Goal: Task Accomplishment & Management: Manage account settings

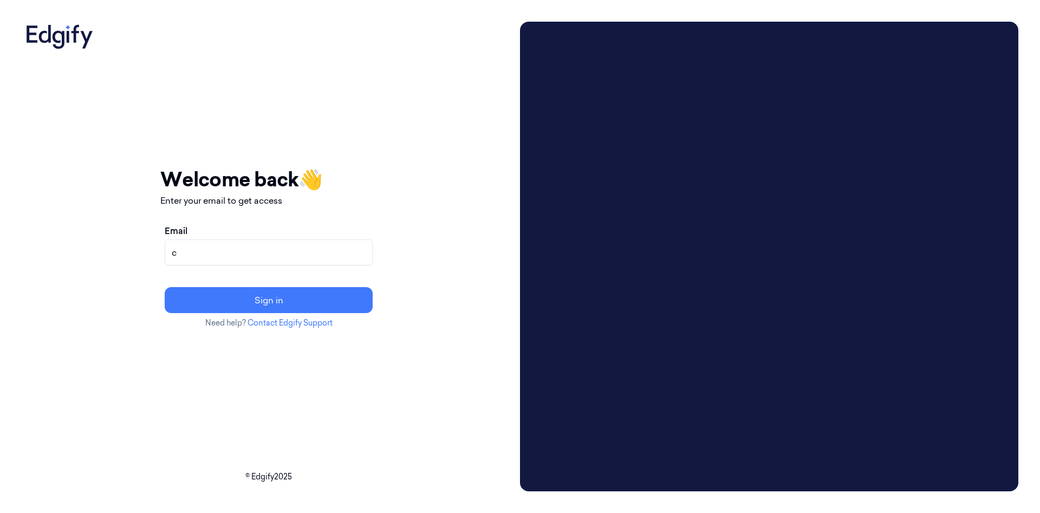
click at [515, 76] on div "Your session expired - please log in again Email sent - check your inbox for th…" at bounding box center [269, 256] width 494 height 469
click at [275, 253] on input "c" at bounding box center [269, 252] width 208 height 26
click at [308, 255] on input "cybersafept5@gmail.com" at bounding box center [269, 252] width 208 height 26
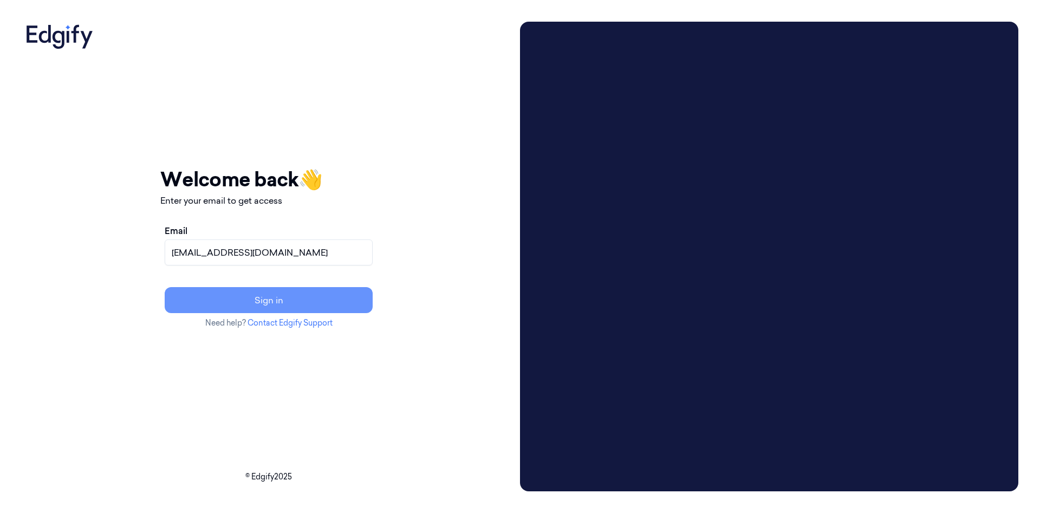
type input "[EMAIL_ADDRESS][DOMAIN_NAME]"
click at [337, 297] on button "Sign in" at bounding box center [269, 300] width 208 height 26
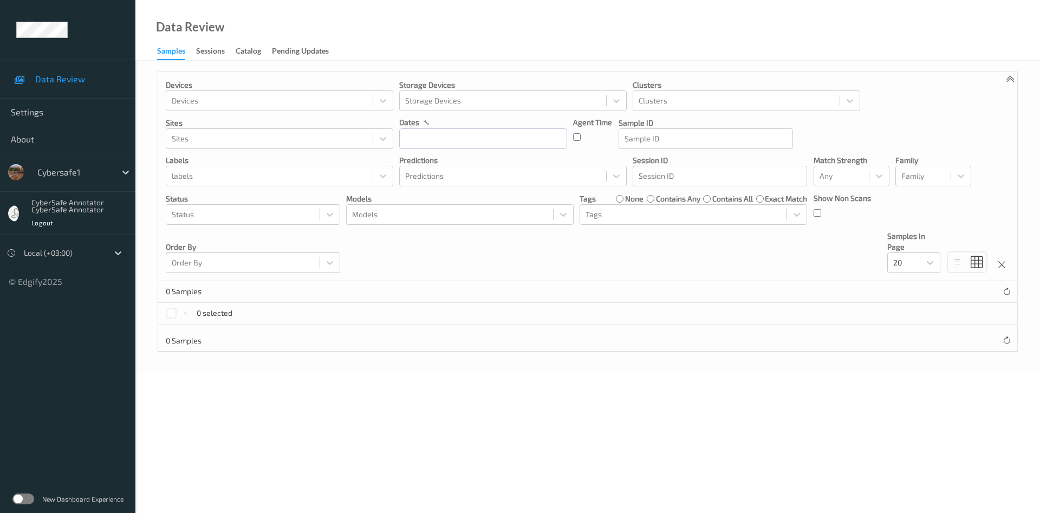
click at [66, 206] on div "CyberSafe Annotator CyberSafe Annotator" at bounding box center [81, 206] width 100 height 14
drag, startPoint x: 66, startPoint y: 206, endPoint x: 92, endPoint y: 206, distance: 25.5
click at [71, 206] on div "CyberSafe Annotator CyberSafe Annotator" at bounding box center [81, 206] width 100 height 14
click at [92, 206] on div "CyberSafe Annotator CyberSafe Annotator" at bounding box center [81, 206] width 100 height 14
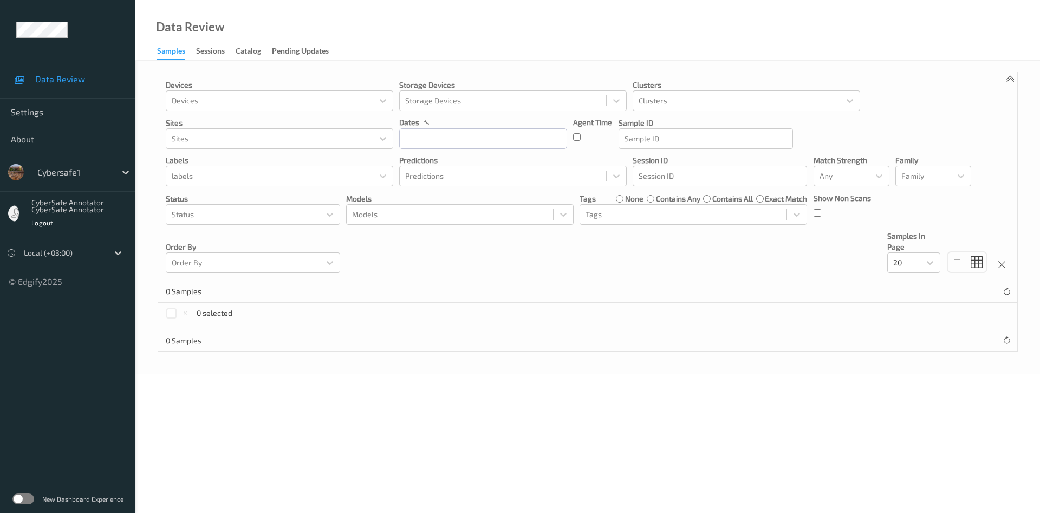
click at [92, 213] on div "CyberSafe Annotator CyberSafe Annotator" at bounding box center [81, 206] width 100 height 14
click at [94, 208] on div "CyberSafe Annotator CyberSafe Annotator" at bounding box center [81, 206] width 100 height 14
click at [203, 53] on div "Sessions" at bounding box center [210, 52] width 29 height 14
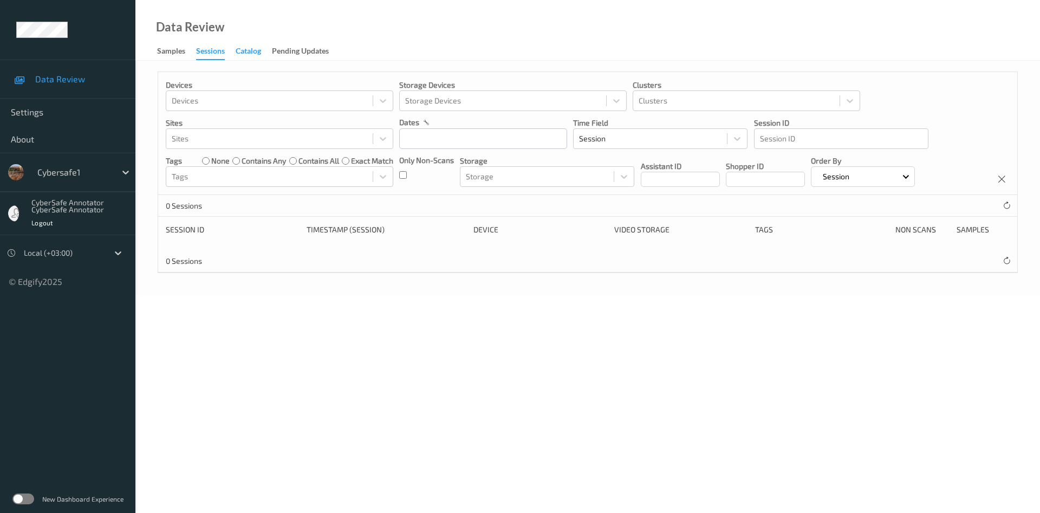
click at [252, 54] on div "Catalog" at bounding box center [248, 52] width 25 height 14
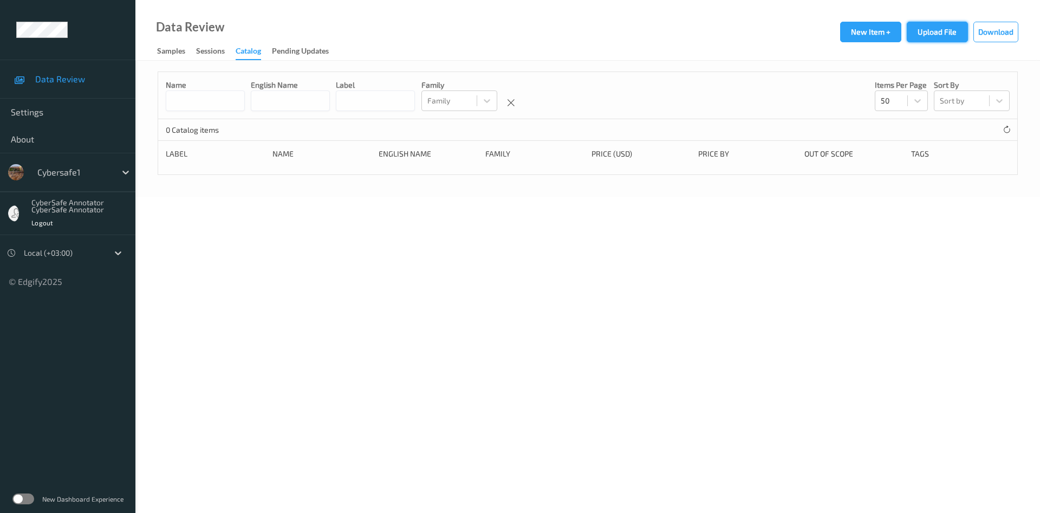
click at [932, 36] on button "Upload File" at bounding box center [936, 32] width 61 height 21
click at [938, 31] on button "Upload File" at bounding box center [936, 32] width 61 height 21
click at [310, 49] on div "Pending Updates" at bounding box center [300, 52] width 57 height 14
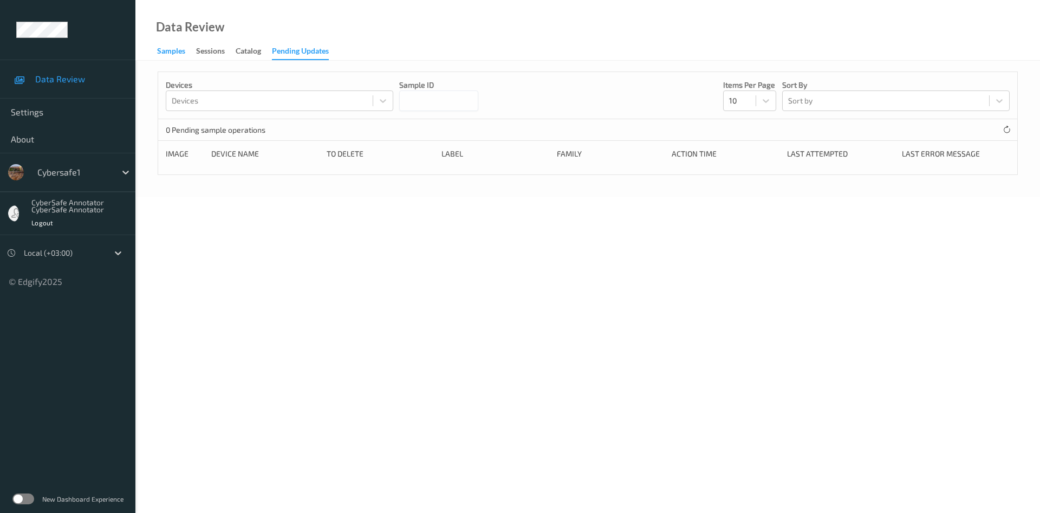
click at [164, 52] on div "Samples" at bounding box center [171, 52] width 28 height 14
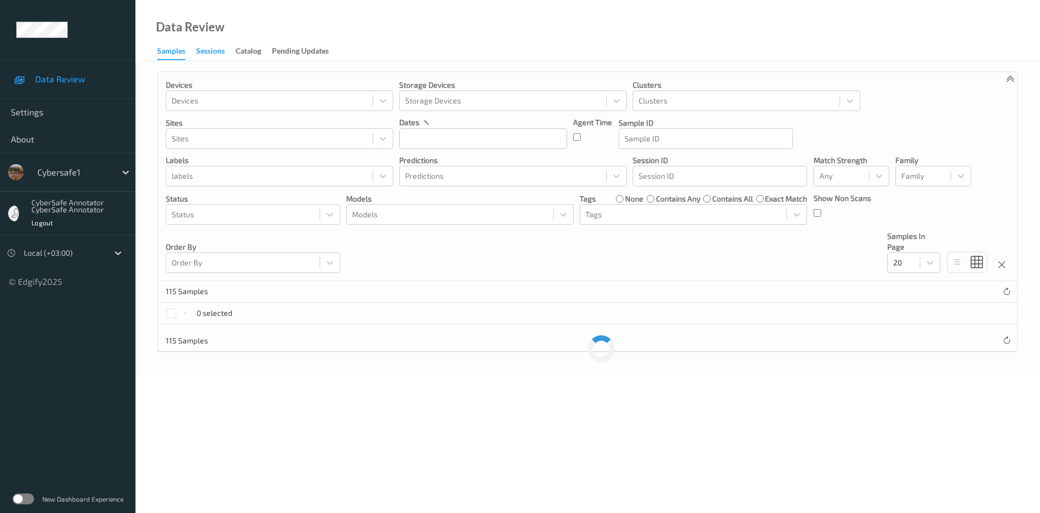
click at [214, 52] on div "Sessions" at bounding box center [210, 52] width 29 height 14
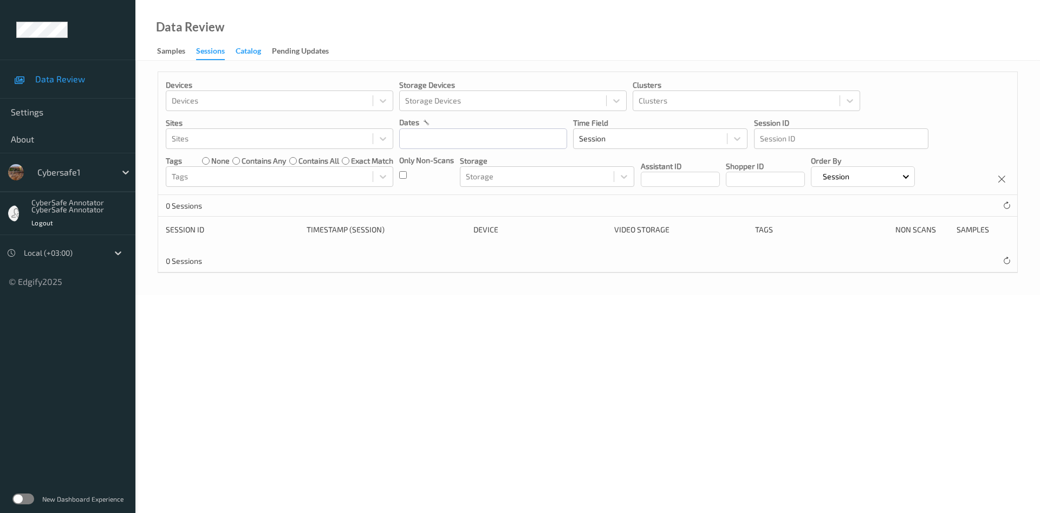
click at [245, 50] on div "Catalog" at bounding box center [248, 52] width 25 height 14
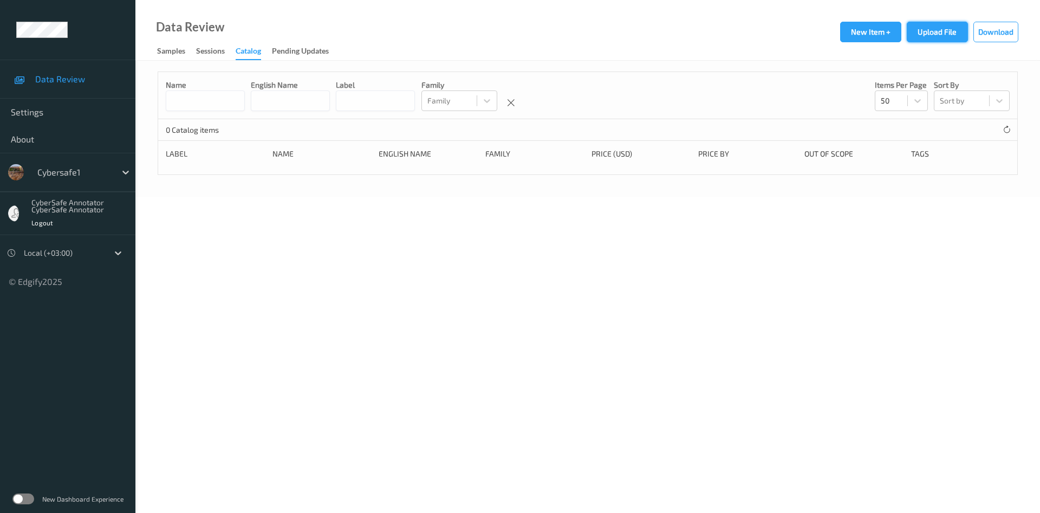
click at [930, 34] on button "Upload File" at bounding box center [936, 32] width 61 height 21
click at [35, 112] on span "Settings" at bounding box center [68, 112] width 114 height 11
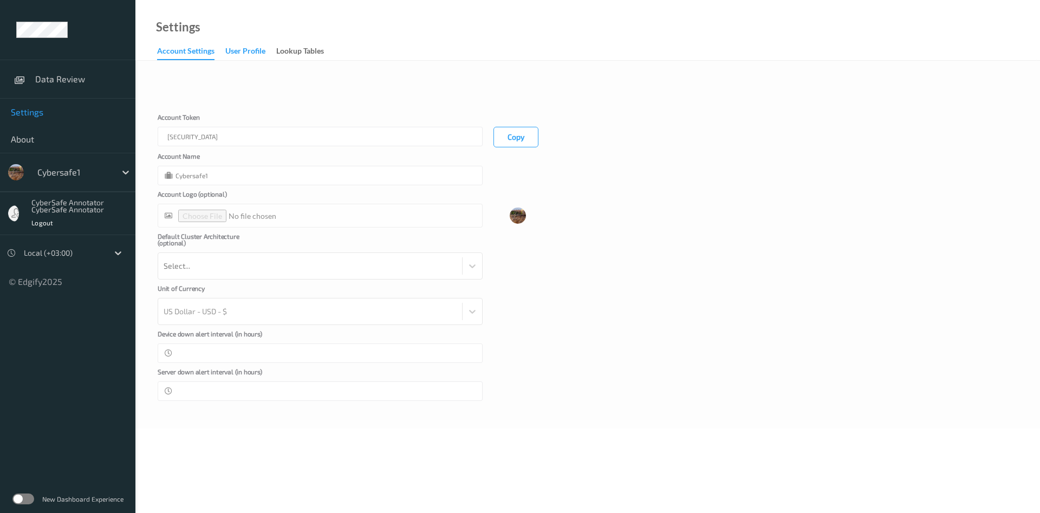
click at [250, 47] on div "User Profile" at bounding box center [245, 52] width 40 height 14
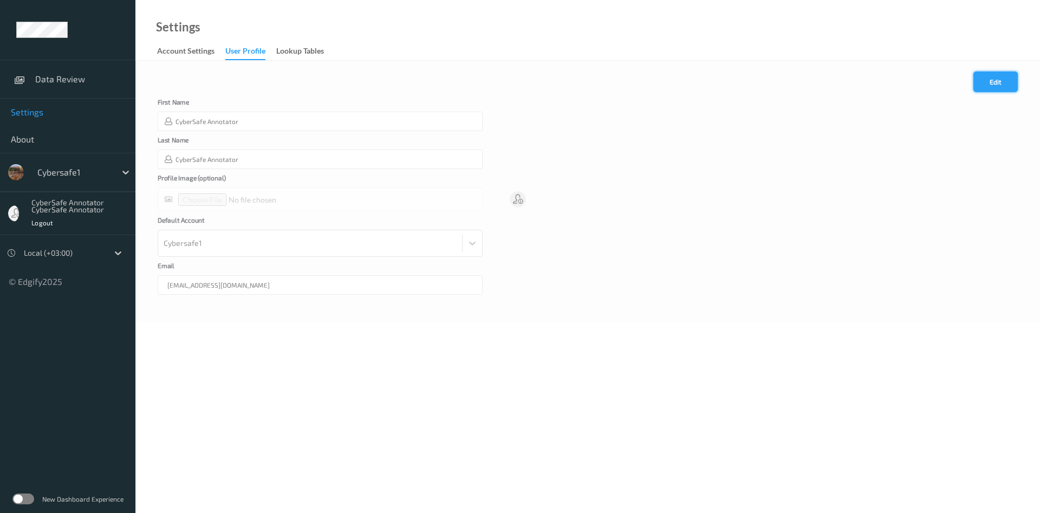
click at [1001, 84] on button "Edit" at bounding box center [995, 81] width 44 height 21
click at [250, 159] on input "CyberSafe Annotator" at bounding box center [320, 158] width 325 height 19
type input "CyberSafe Annotator<img src=q>"
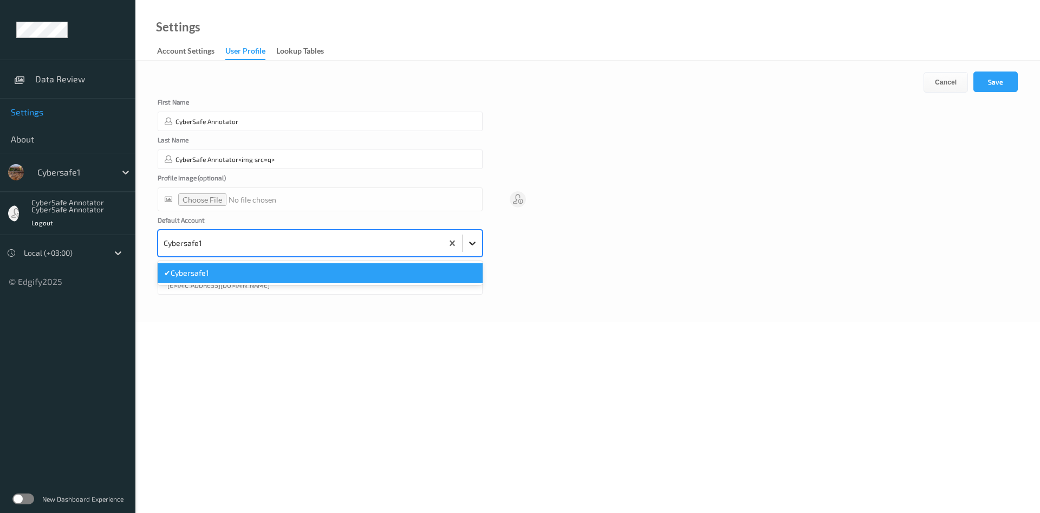
click at [471, 246] on icon at bounding box center [472, 243] width 11 height 11
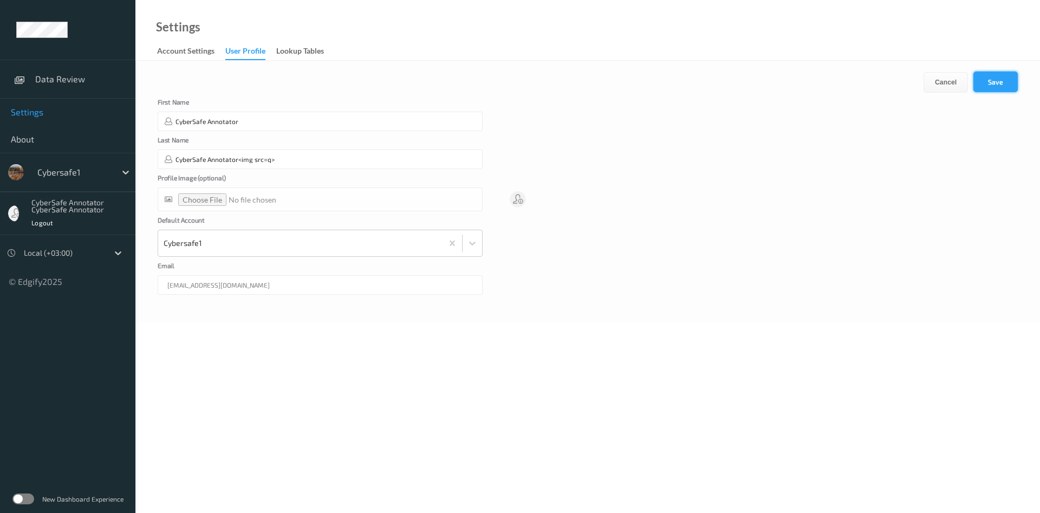
click at [1001, 79] on button "Save" at bounding box center [995, 81] width 44 height 21
type input "CyberSafe Annotator<img src=q>"
click at [308, 51] on div "Lookup Tables" at bounding box center [300, 52] width 48 height 14
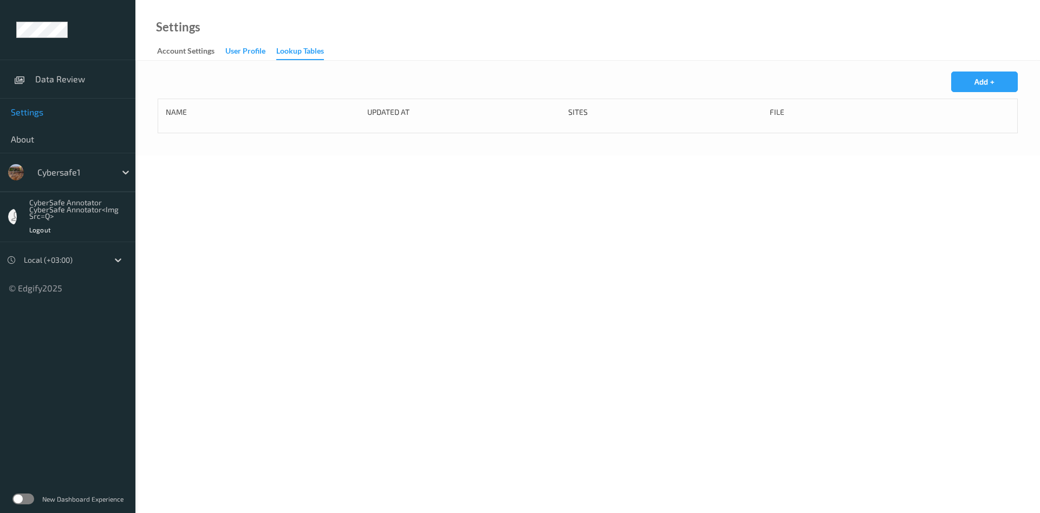
click at [251, 50] on div "User Profile" at bounding box center [245, 52] width 40 height 14
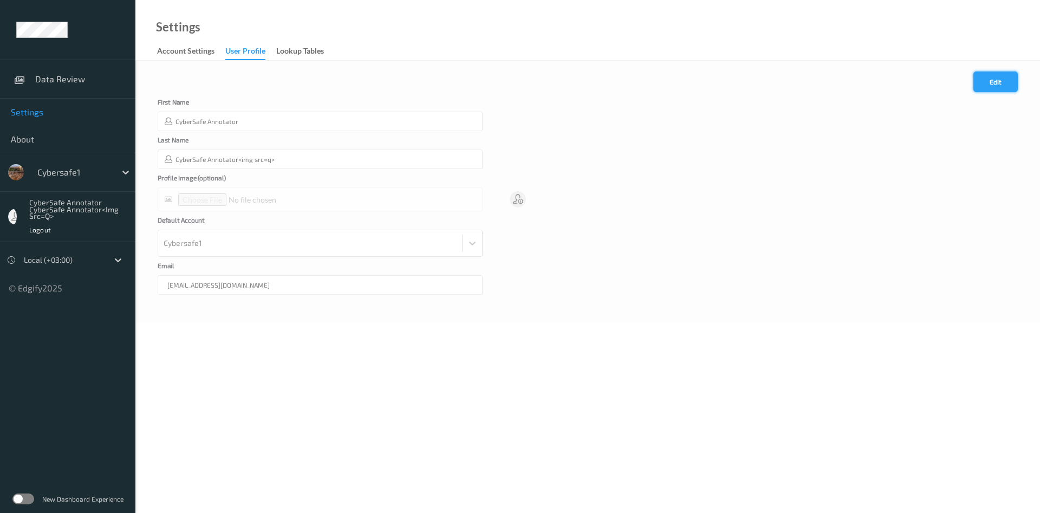
click at [996, 81] on button "Edit" at bounding box center [995, 81] width 44 height 21
click at [259, 122] on input "CyberSafe Annotator" at bounding box center [320, 121] width 325 height 19
type input "CyberSafe Annotator7*7"
click at [200, 200] on input "file" at bounding box center [320, 199] width 325 height 24
type input "**********"
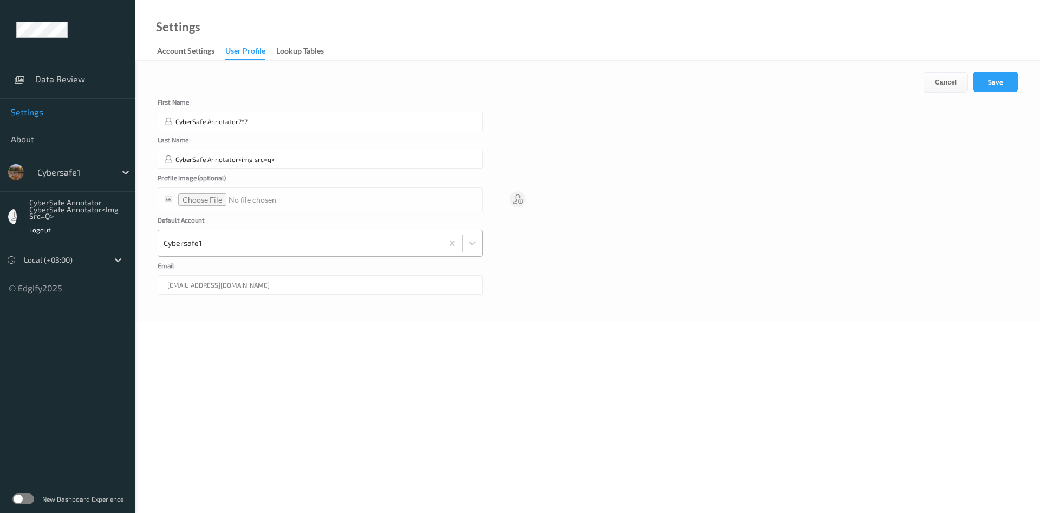
click at [349, 249] on div at bounding box center [300, 243] width 273 height 22
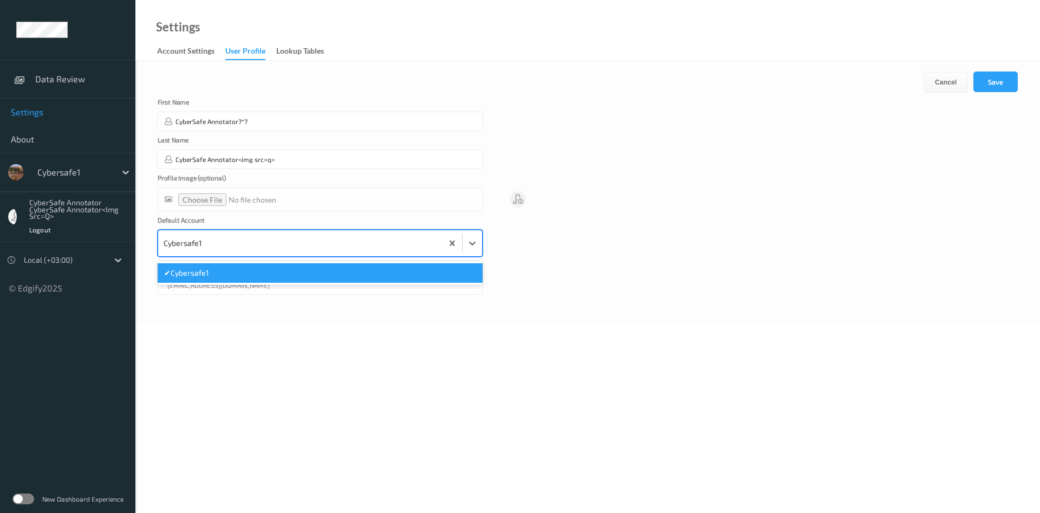
click at [286, 272] on div "✔  Cybersafe1" at bounding box center [320, 272] width 312 height 11
click at [475, 246] on icon at bounding box center [472, 243] width 11 height 11
click at [209, 275] on span "Cybersafe1" at bounding box center [198, 272] width 38 height 11
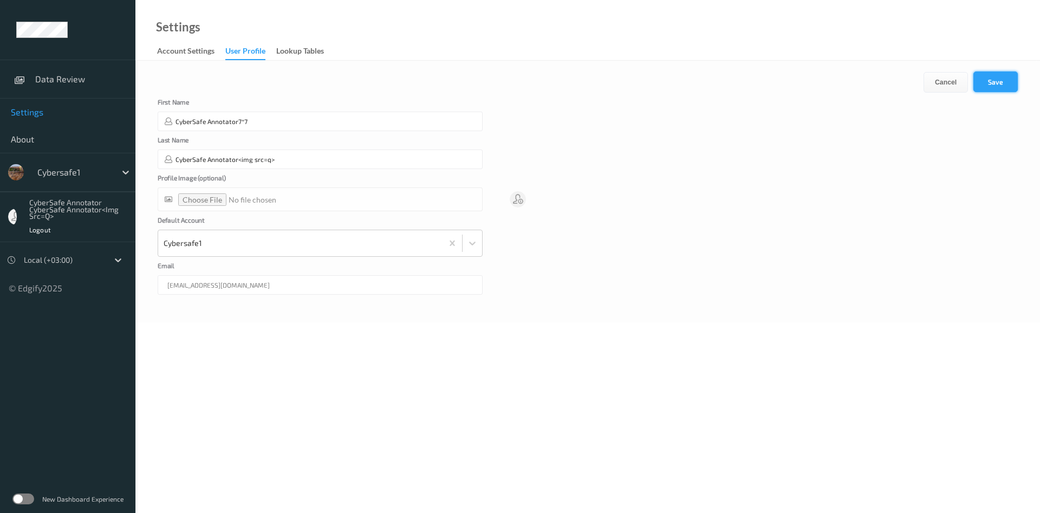
click at [992, 82] on button "Save" at bounding box center [995, 81] width 44 height 21
click at [990, 79] on button "Edit" at bounding box center [995, 81] width 44 height 21
click at [517, 201] on div at bounding box center [518, 199] width 16 height 16
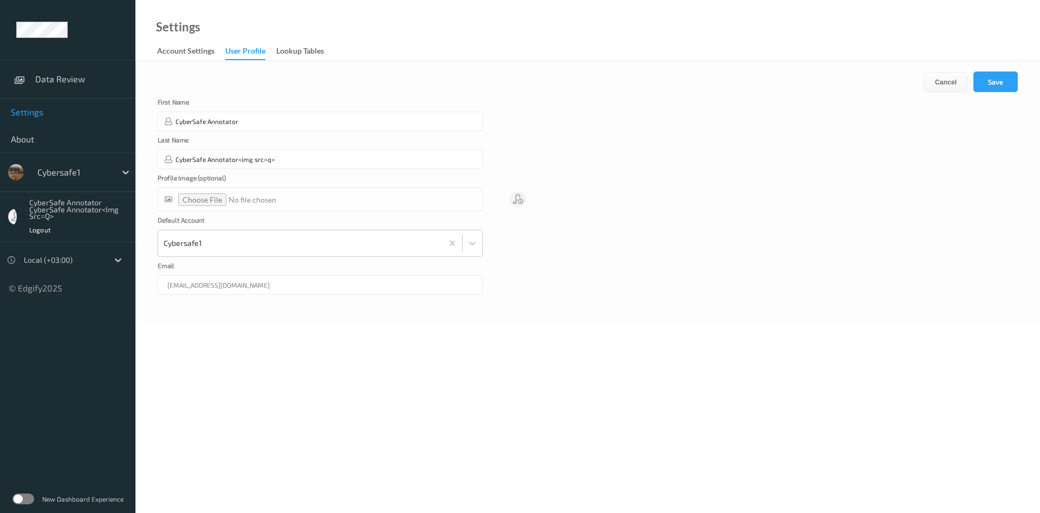
click at [517, 201] on div at bounding box center [518, 199] width 16 height 16
click at [996, 82] on button "Save" at bounding box center [995, 81] width 44 height 21
click at [996, 78] on button "Edit" at bounding box center [995, 81] width 44 height 21
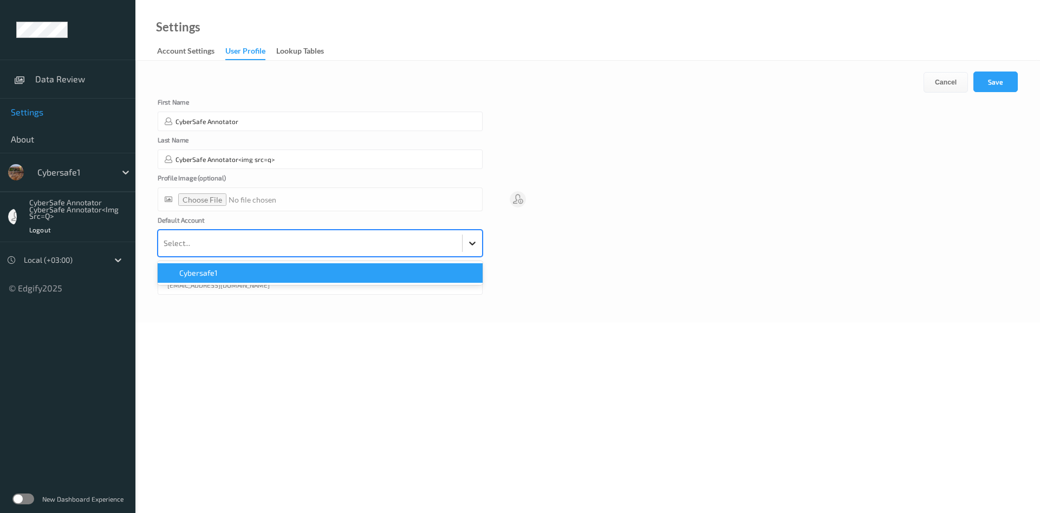
click at [474, 246] on icon at bounding box center [472, 243] width 11 height 11
click at [276, 272] on div "Cybersafe1" at bounding box center [320, 272] width 312 height 11
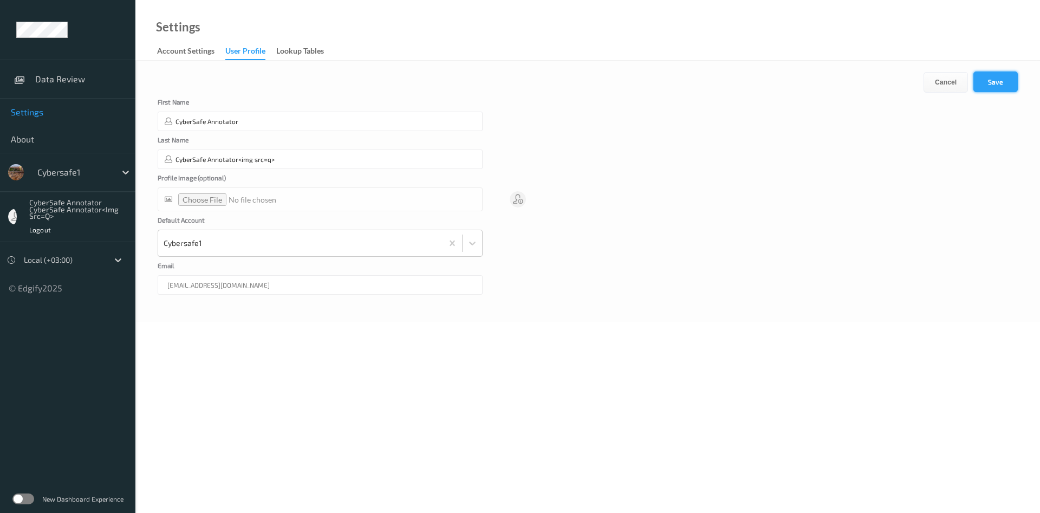
click at [1014, 79] on button "Save" at bounding box center [995, 81] width 44 height 21
click at [128, 173] on icon at bounding box center [125, 172] width 11 height 11
click at [519, 203] on div at bounding box center [518, 199] width 16 height 16
